Goal: Task Accomplishment & Management: Use online tool/utility

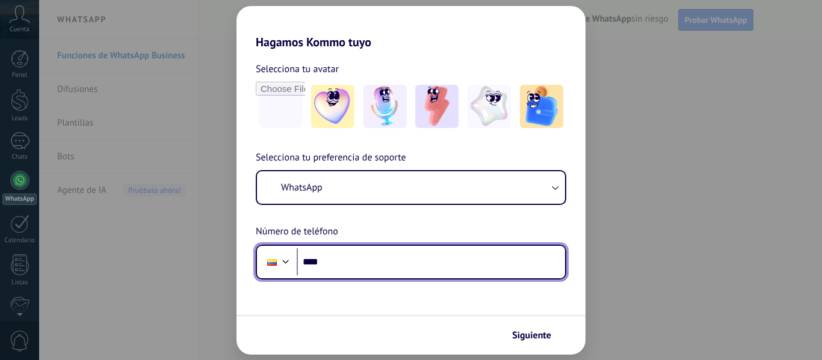
click at [356, 254] on input "****" at bounding box center [431, 263] width 268 height 28
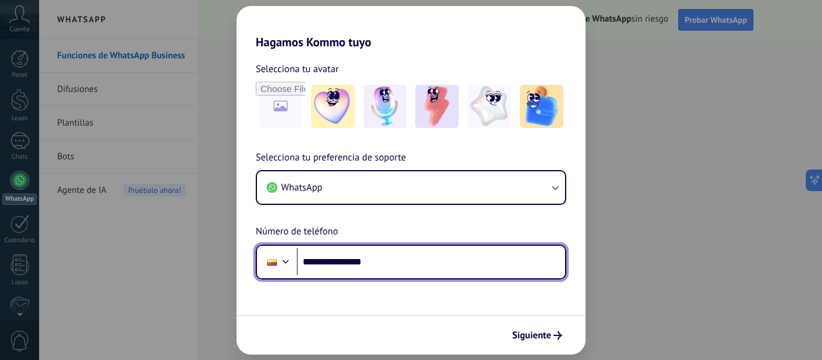
type input "**********"
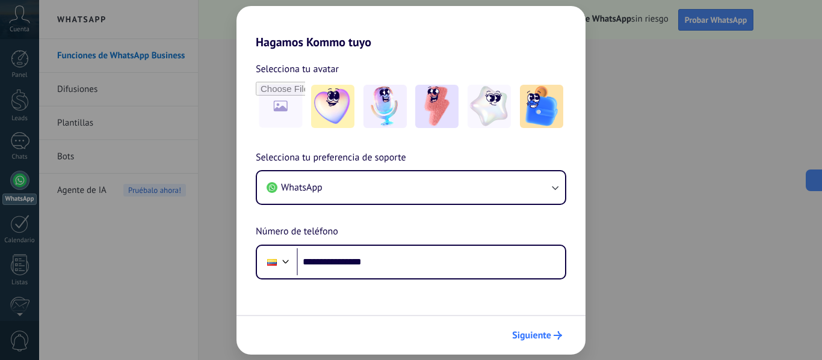
click at [539, 332] on span "Siguiente" at bounding box center [531, 336] width 39 height 8
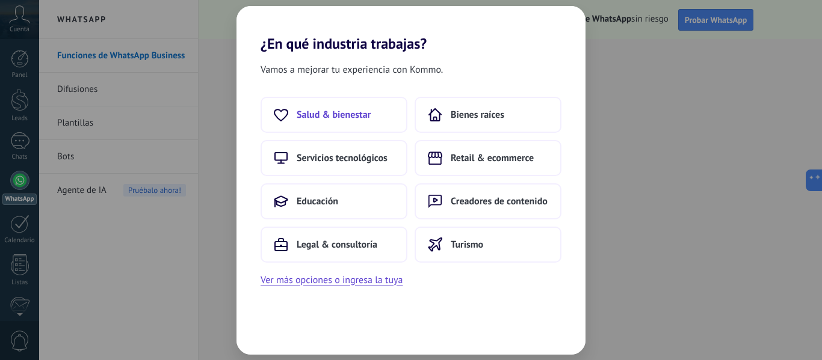
click at [356, 105] on button "Salud & bienestar" at bounding box center [334, 115] width 147 height 36
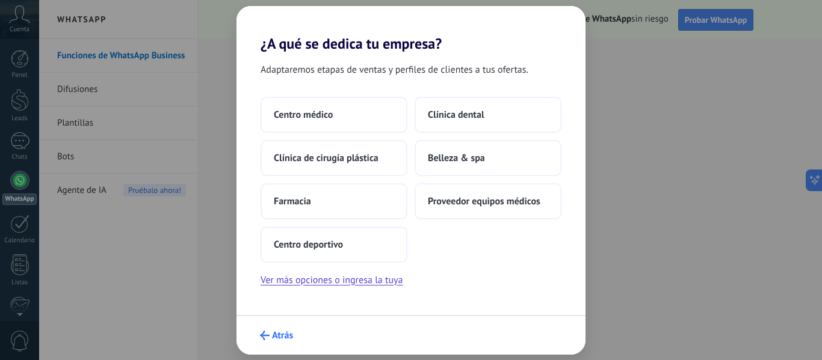
click at [264, 332] on use "submit" at bounding box center [265, 336] width 10 height 10
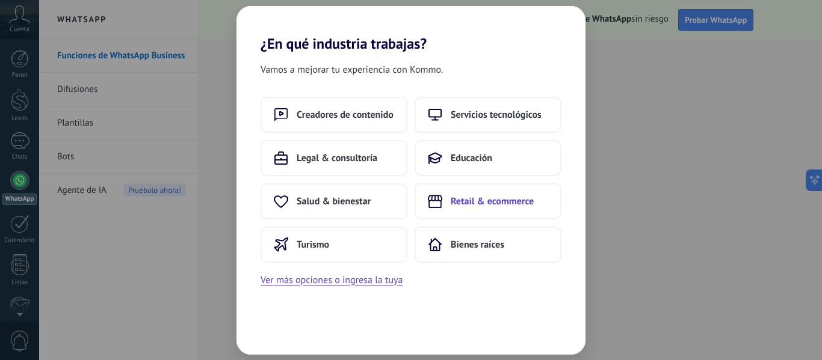
click at [490, 202] on span "Retail & ecommerce" at bounding box center [492, 202] width 83 height 12
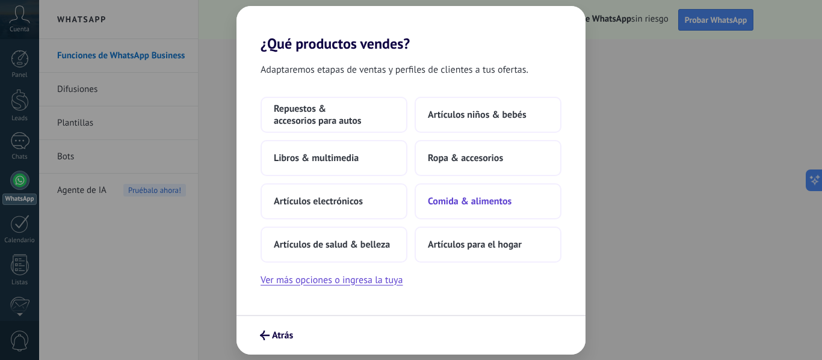
click at [459, 205] on span "Comida & alimentos" at bounding box center [470, 202] width 84 height 12
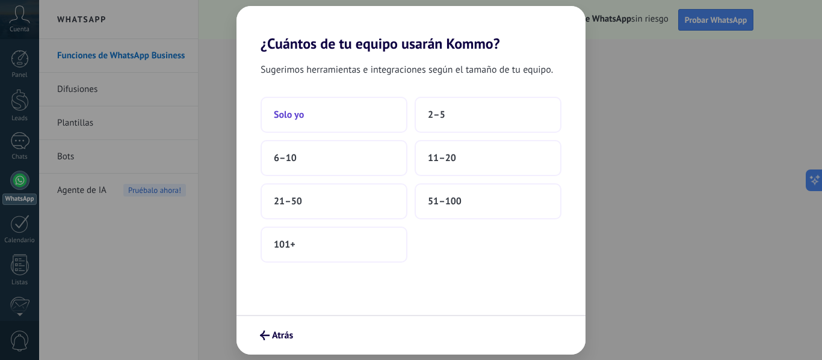
click at [297, 114] on span "Solo yo" at bounding box center [289, 115] width 30 height 12
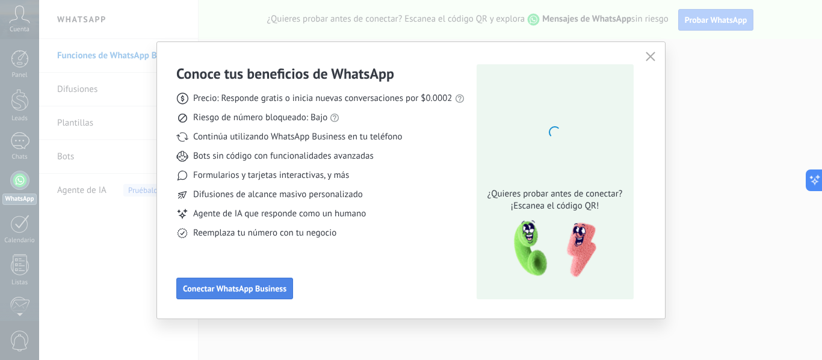
click at [272, 286] on span "Conectar WhatsApp Business" at bounding box center [234, 289] width 103 height 8
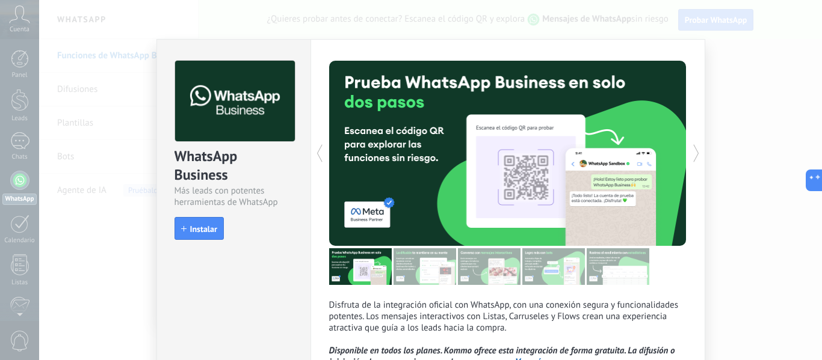
click at [750, 168] on div "WhatsApp Business Más leads con potentes herramientas de WhatsApp install Insta…" at bounding box center [430, 180] width 783 height 360
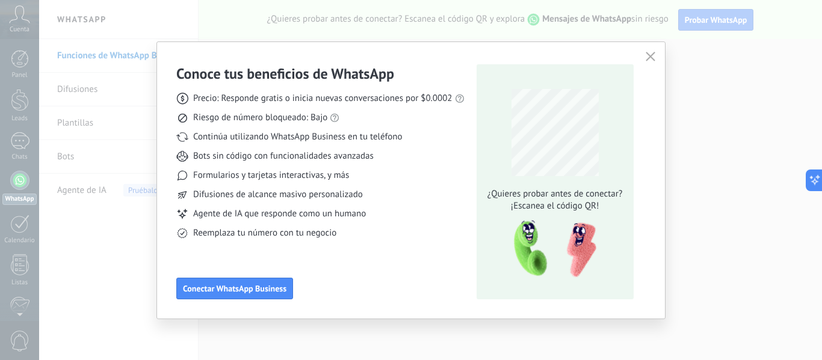
click at [649, 55] on icon "button" at bounding box center [651, 57] width 10 height 10
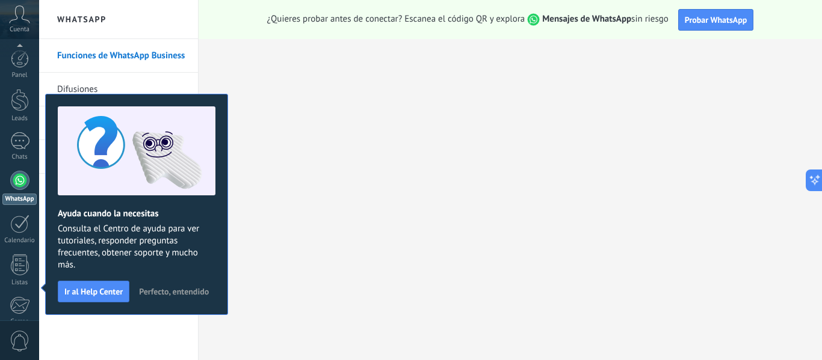
scroll to position [140, 0]
click at [161, 291] on span "Perfecto, entendido" at bounding box center [174, 292] width 70 height 8
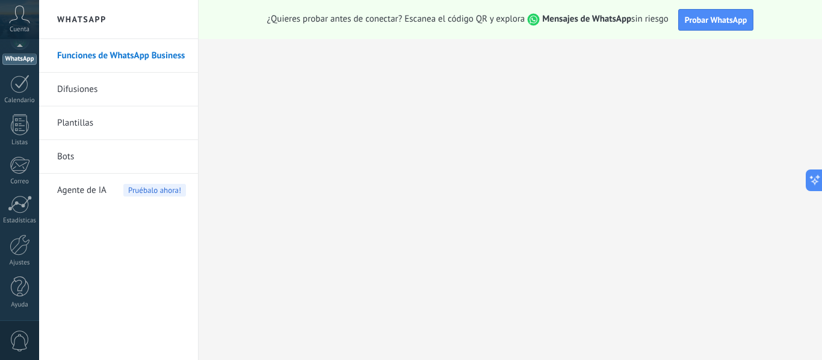
click at [66, 93] on link "Difusiones" at bounding box center [121, 90] width 129 height 34
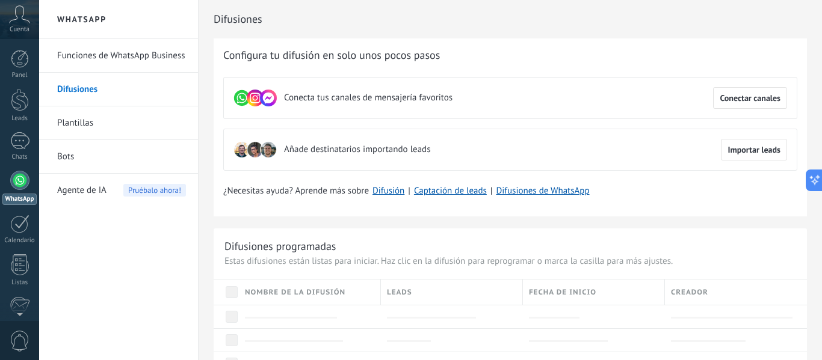
click at [234, 95] on icon at bounding box center [241, 98] width 17 height 17
click at [19, 70] on link "Panel" at bounding box center [19, 64] width 39 height 29
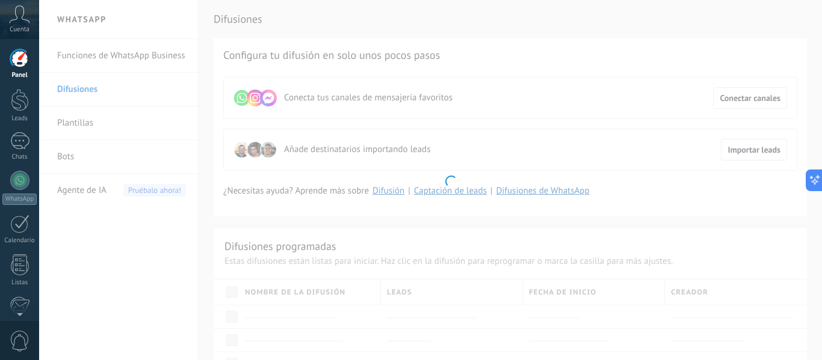
click at [25, 21] on icon at bounding box center [19, 14] width 21 height 18
